Goal: Check status: Check status

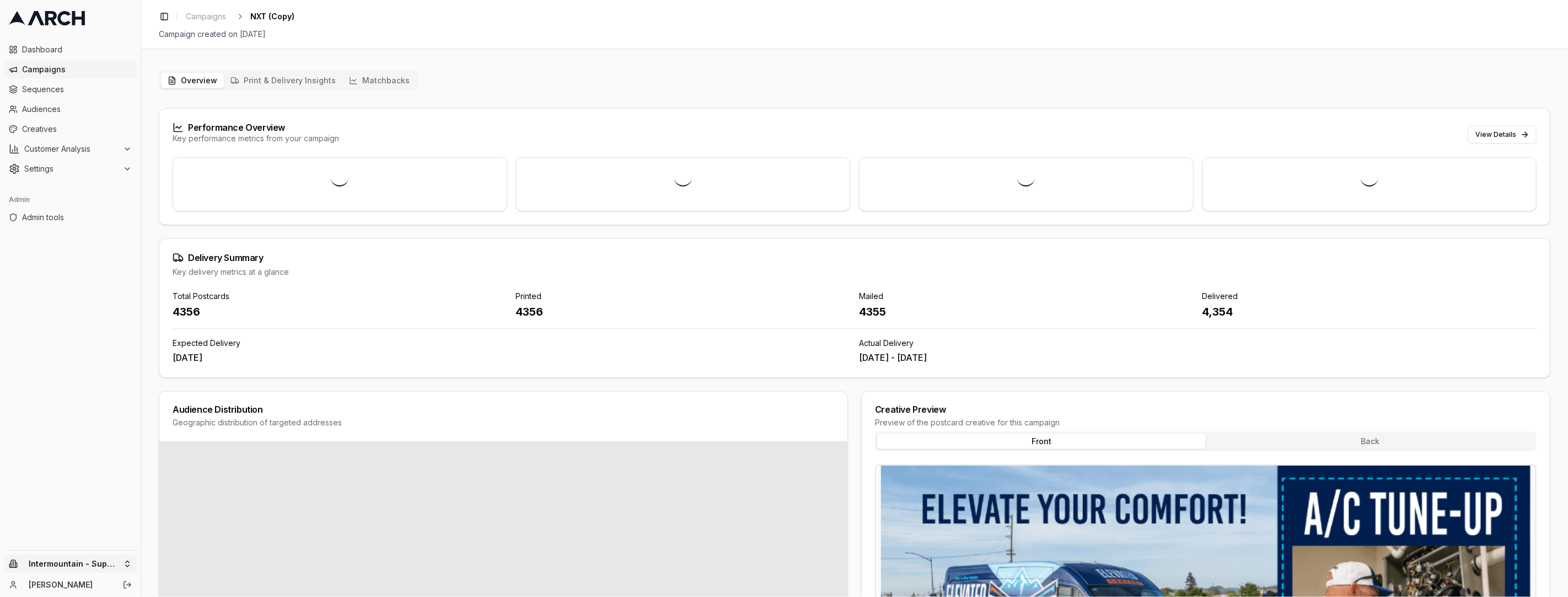
click at [107, 568] on html "Dashboard Campaigns Sequences Audiences Creatives Customer Analysis Settings Ad…" at bounding box center [784, 298] width 1568 height 597
click at [210, 397] on input "text" at bounding box center [211, 393] width 100 height 22
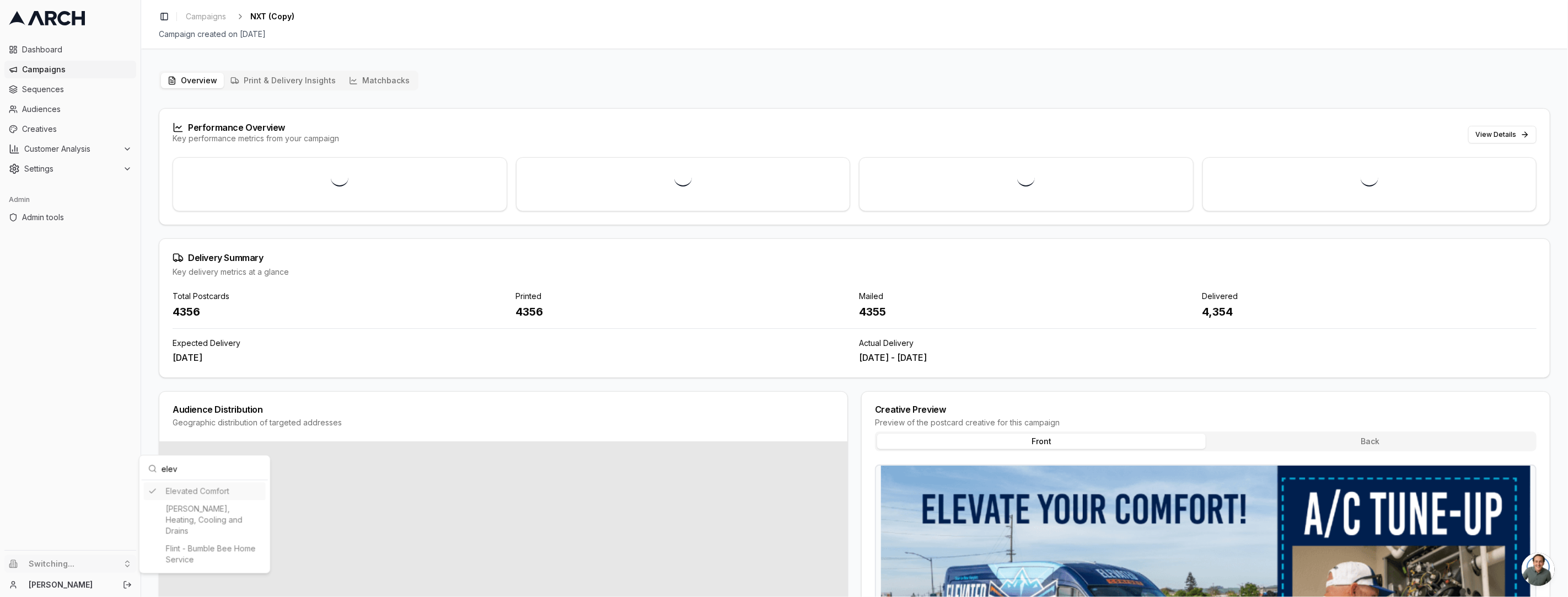
type input "elev"
click at [381, 79] on html "Dashboard Campaigns Sequences Audiences Creatives Customer Analysis Settings Ad…" at bounding box center [784, 298] width 1568 height 597
click at [381, 79] on button "Matchbacks" at bounding box center [380, 81] width 74 height 16
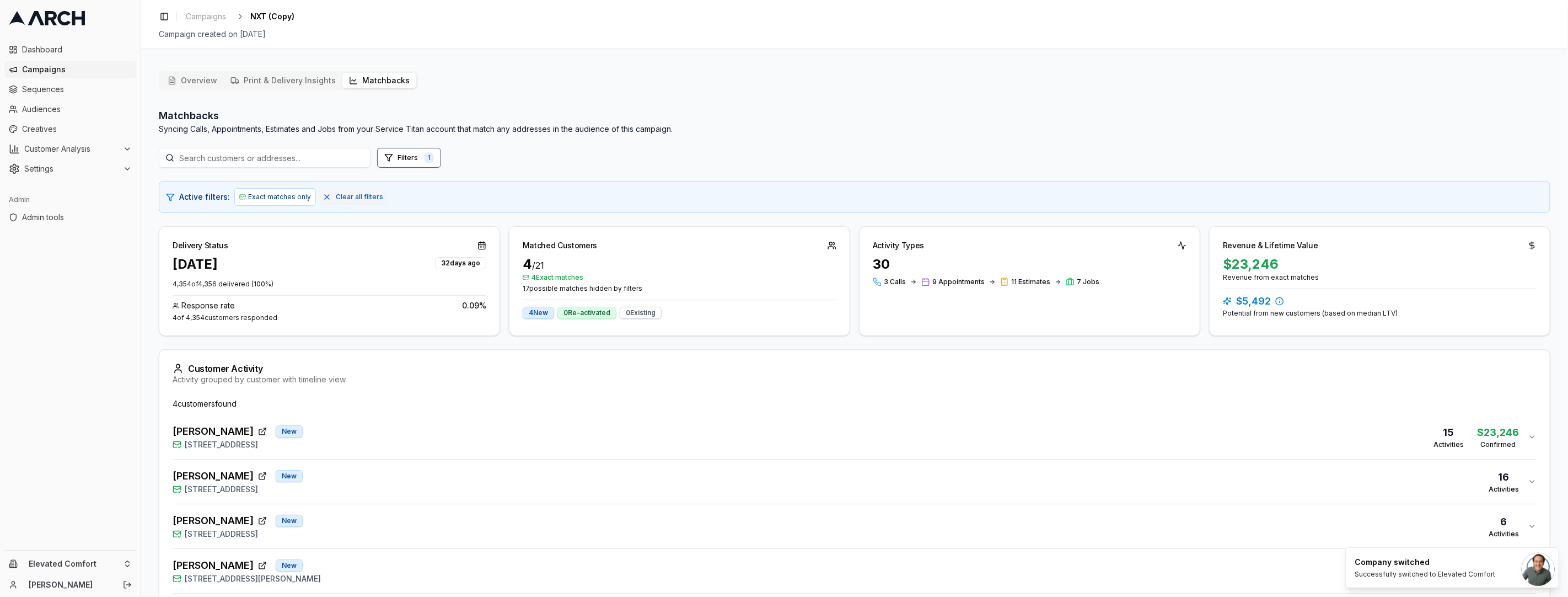
click at [689, 340] on div "Matchbacks Syncing Calls, Appointments, Estimates and Jobs from your Service Ti…" at bounding box center [855, 374] width 1391 height 532
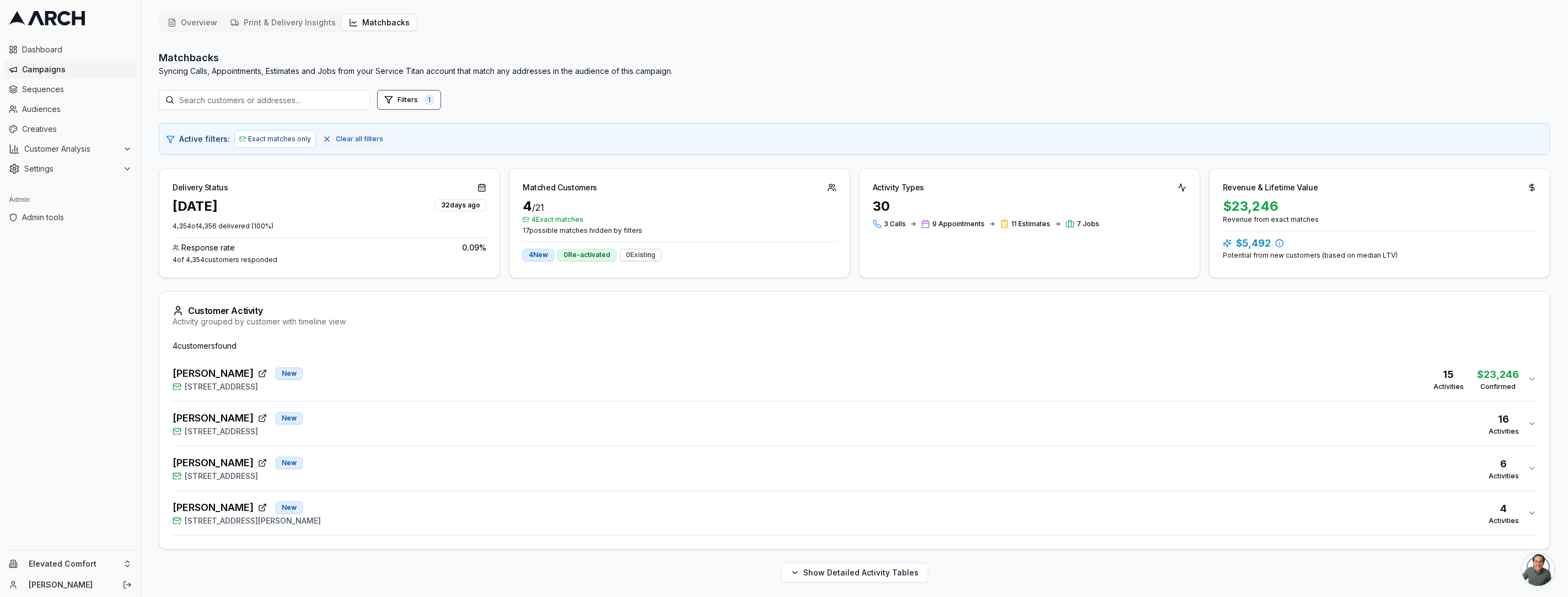
click at [503, 528] on button "[PERSON_NAME] New [STREET_ADDRESS][PERSON_NAME] 4 Activities" at bounding box center [855, 513] width 1364 height 44
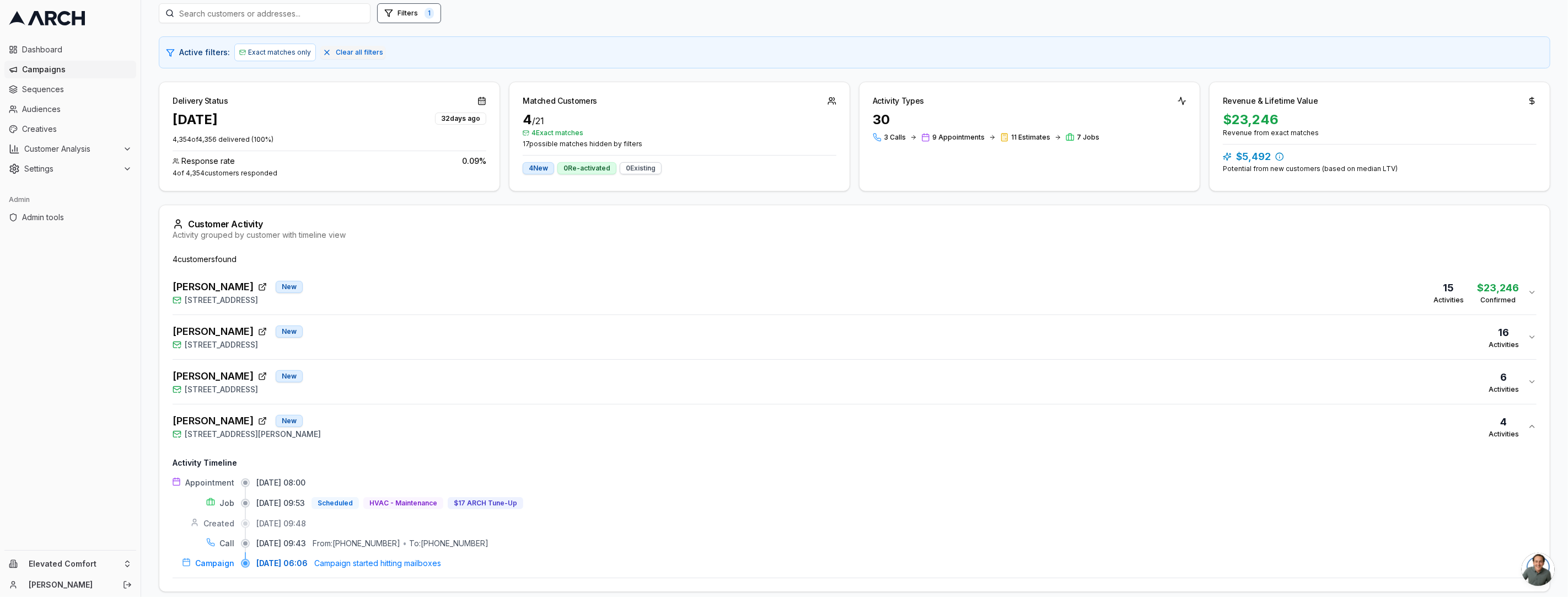
scroll to position [146, 0]
